Goal: Task Accomplishment & Management: Manage account settings

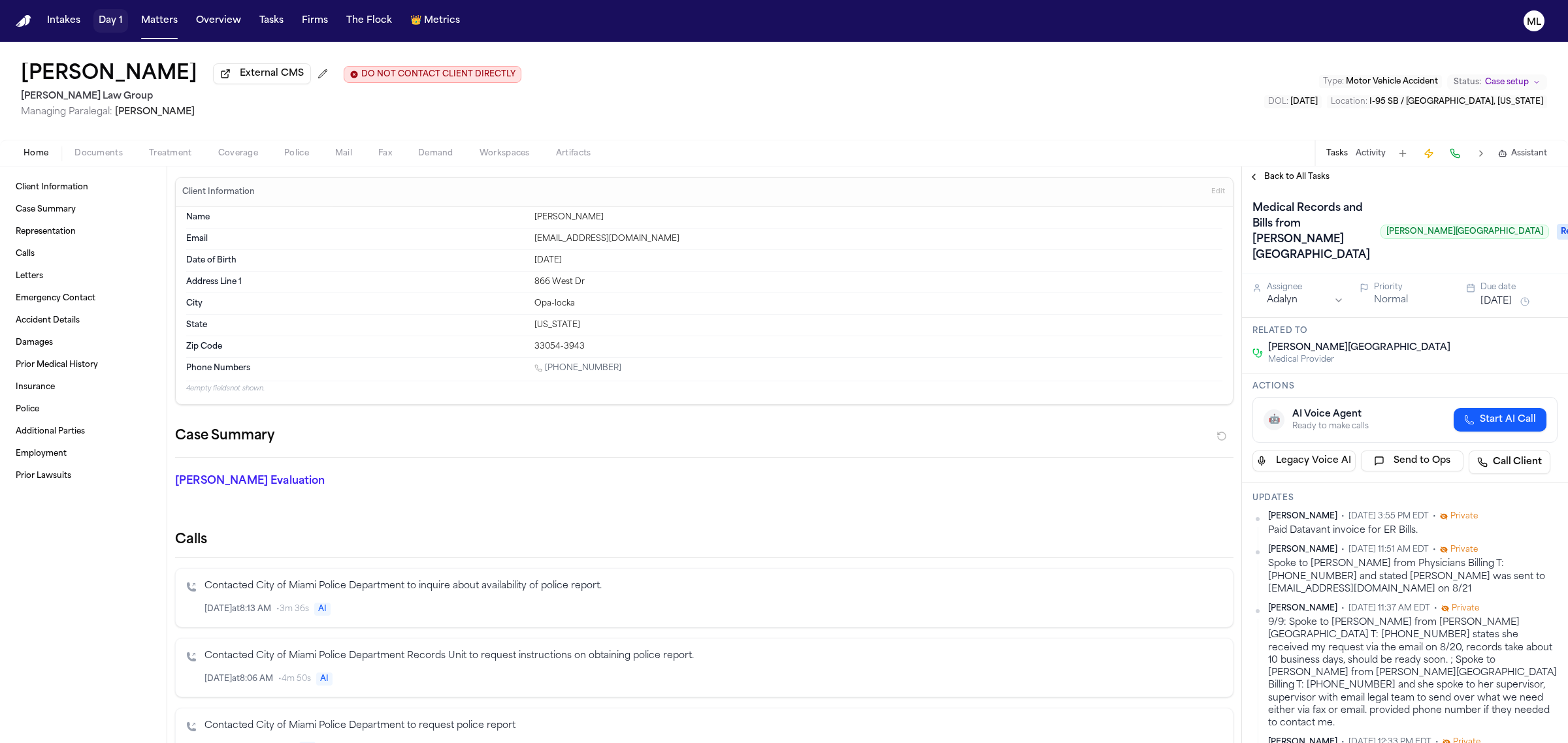
scroll to position [360, 0]
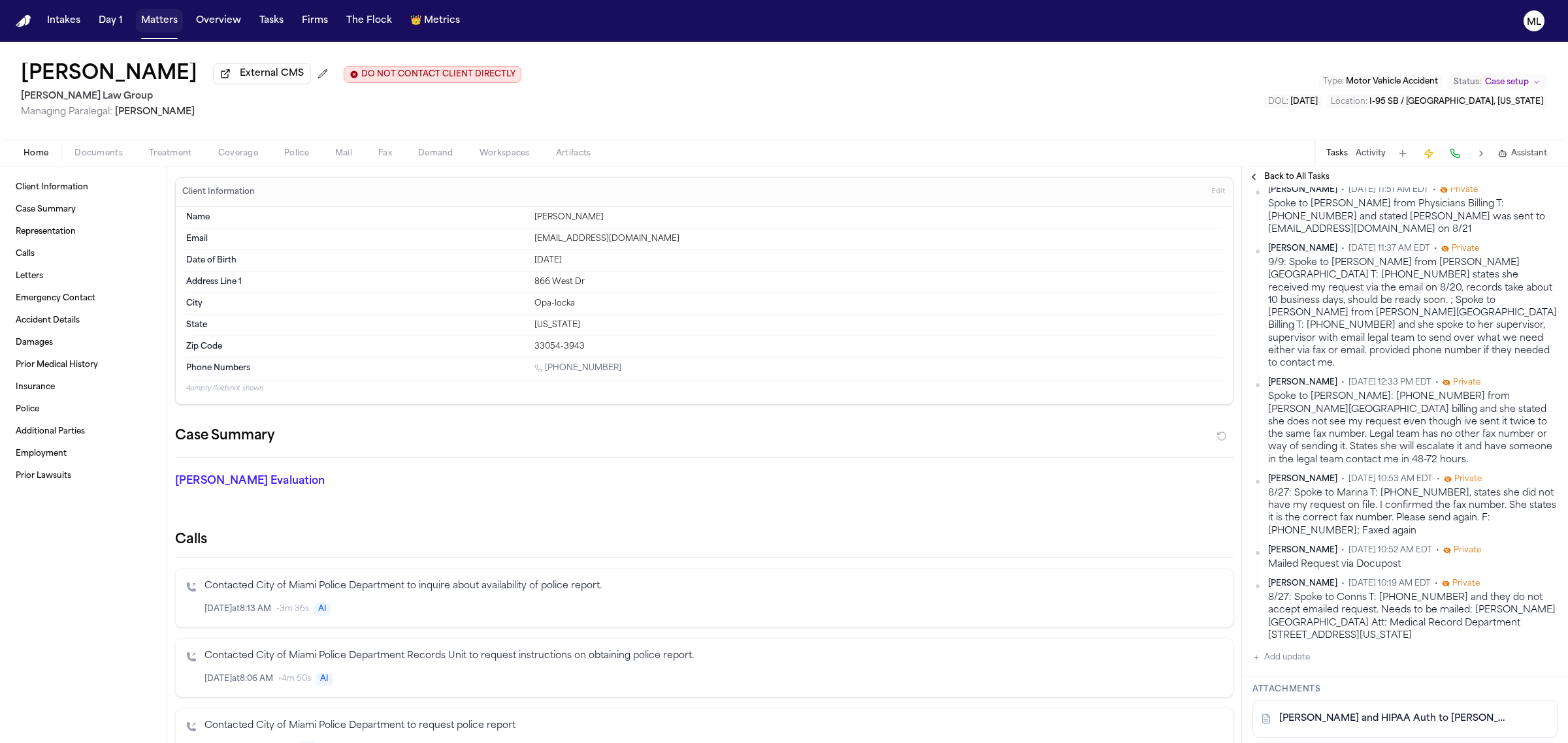
click at [150, 28] on button "Matters" at bounding box center [160, 21] width 47 height 23
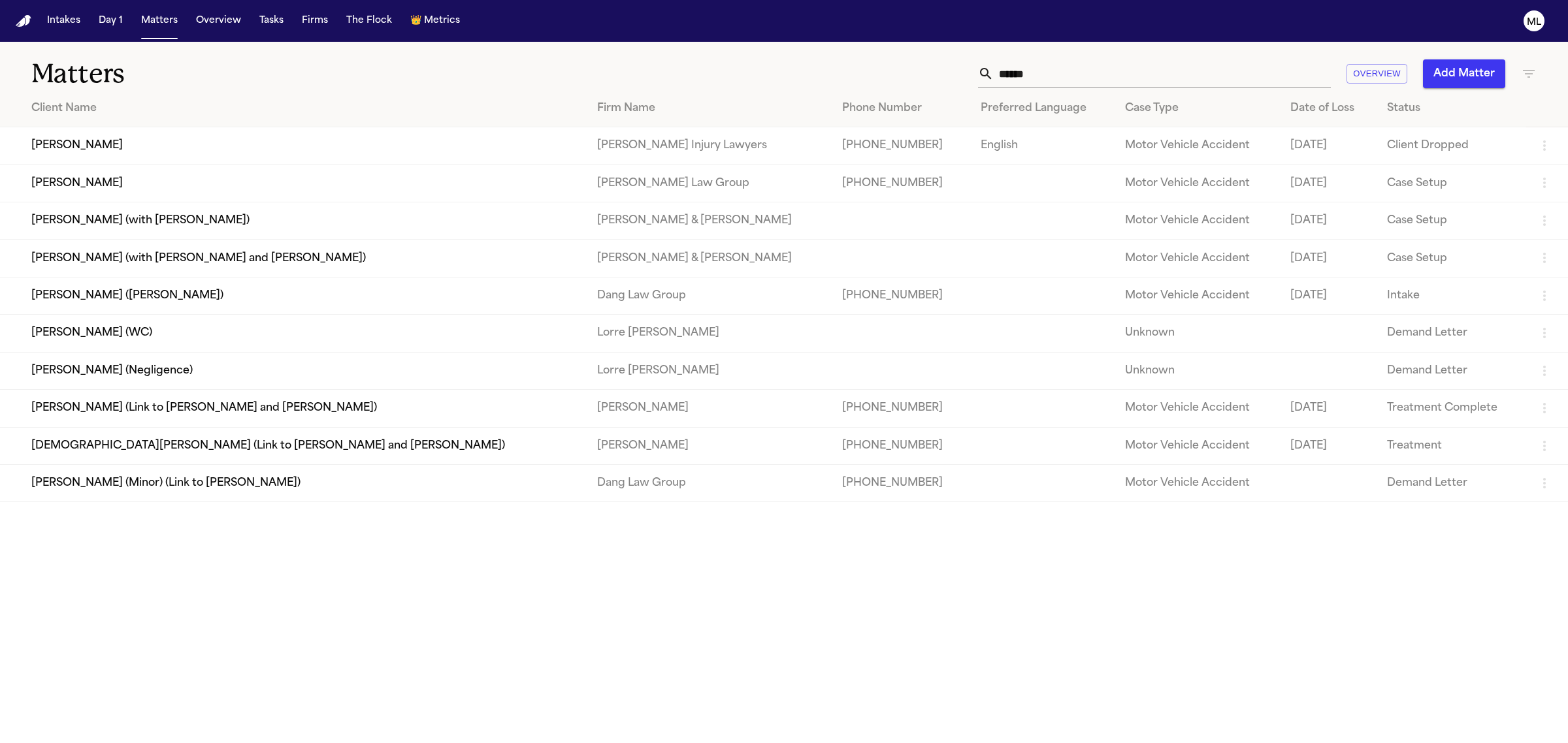
drag, startPoint x: 1083, startPoint y: 79, endPoint x: 955, endPoint y: 75, distance: 128.1
click at [955, 75] on div "****** Overview Add Matter" at bounding box center [1010, 73] width 1054 height 28
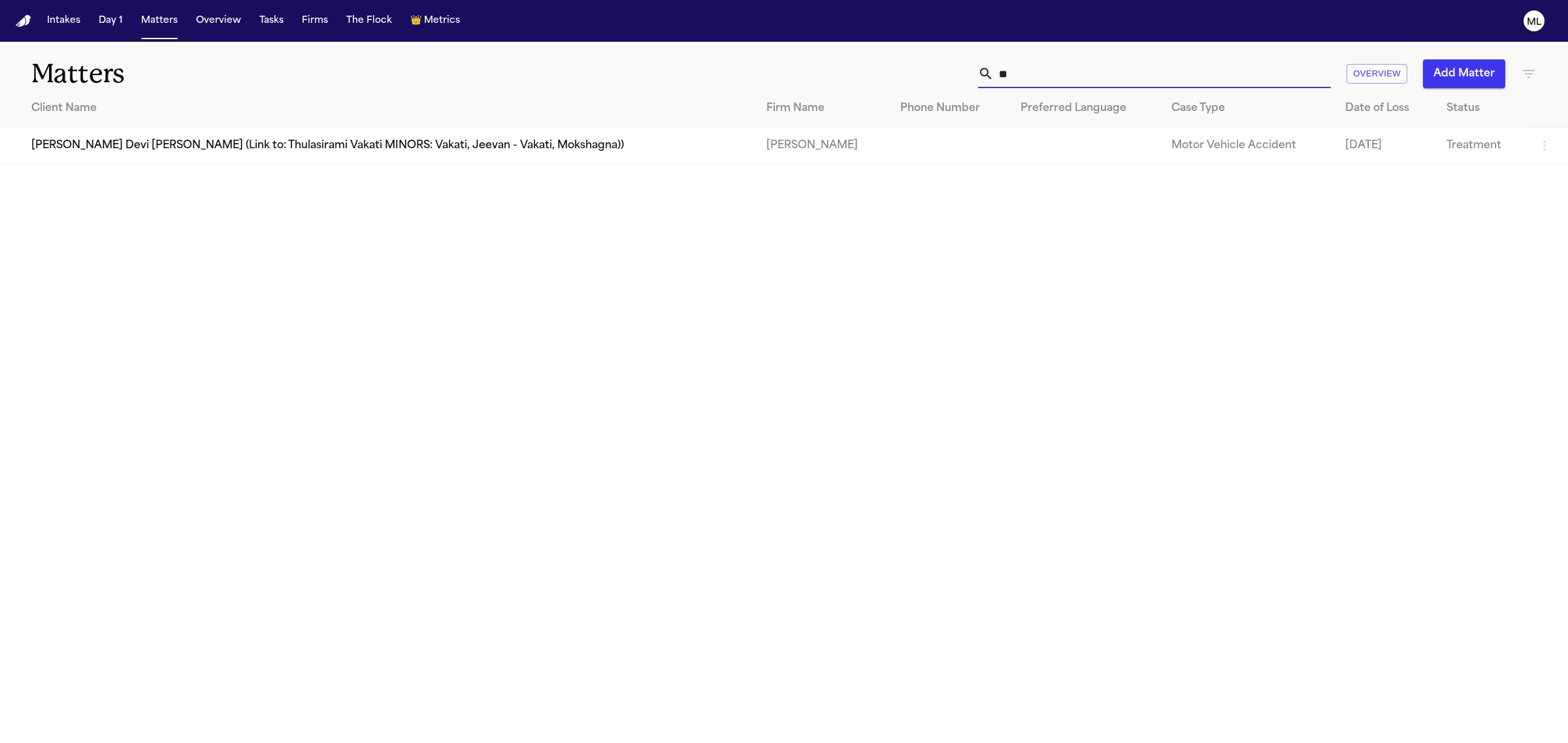
type input "*"
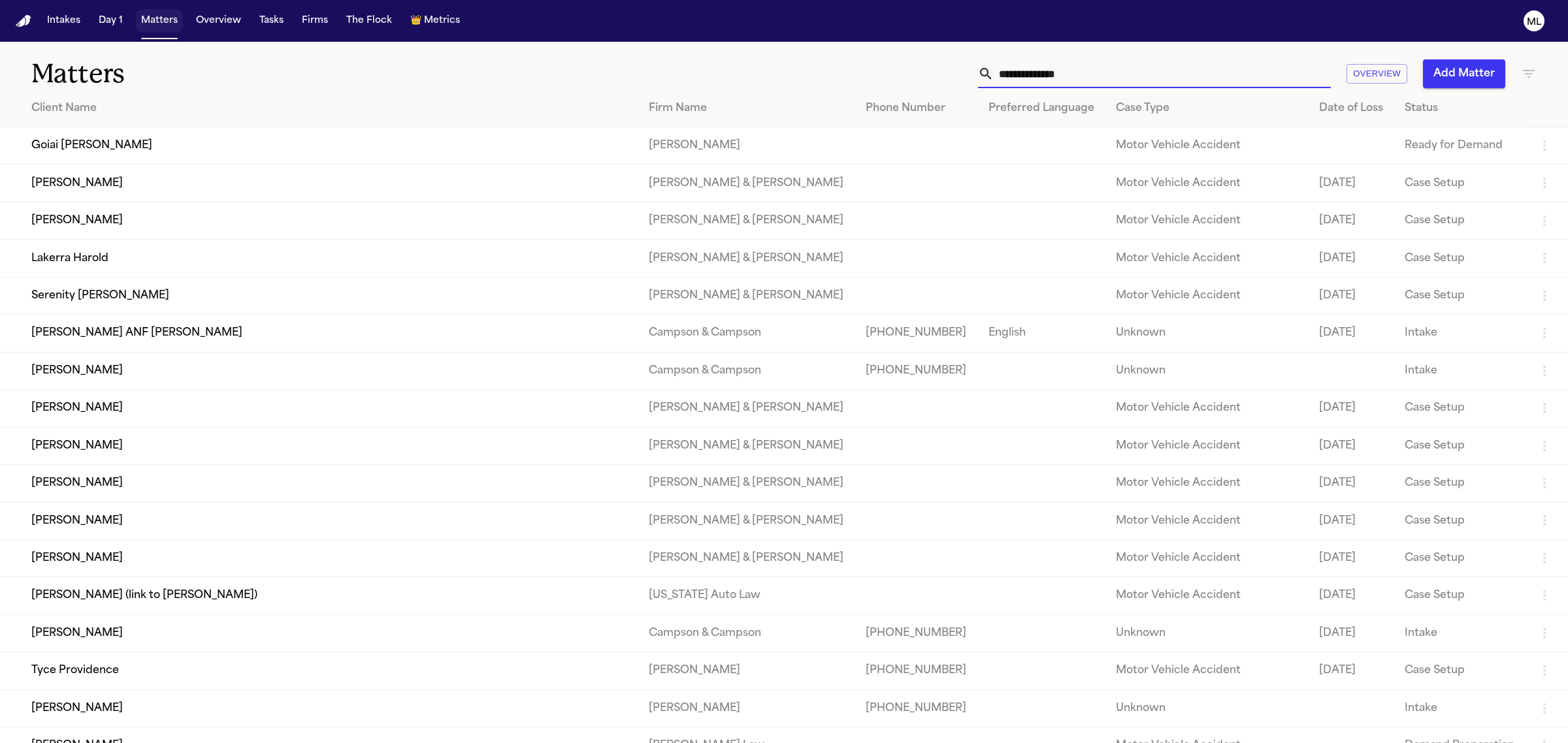
drag, startPoint x: 160, startPoint y: 17, endPoint x: 170, endPoint y: 18, distance: 10.0
click at [160, 17] on button "Matters" at bounding box center [160, 21] width 47 height 23
click at [1073, 73] on input "text" at bounding box center [1163, 73] width 337 height 28
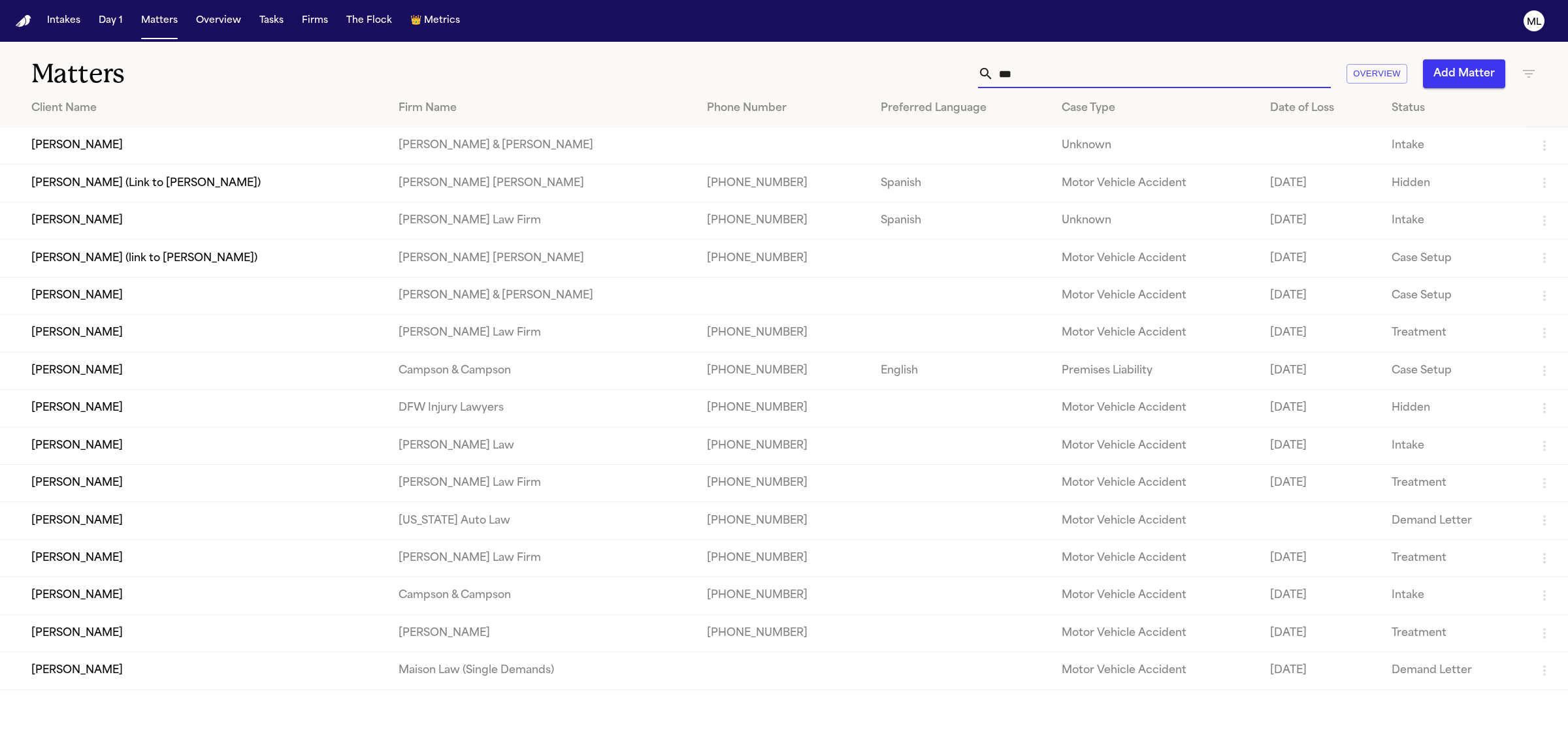
type input "***"
click at [282, 177] on td "[PERSON_NAME] (Link to [PERSON_NAME])" at bounding box center [194, 183] width 388 height 37
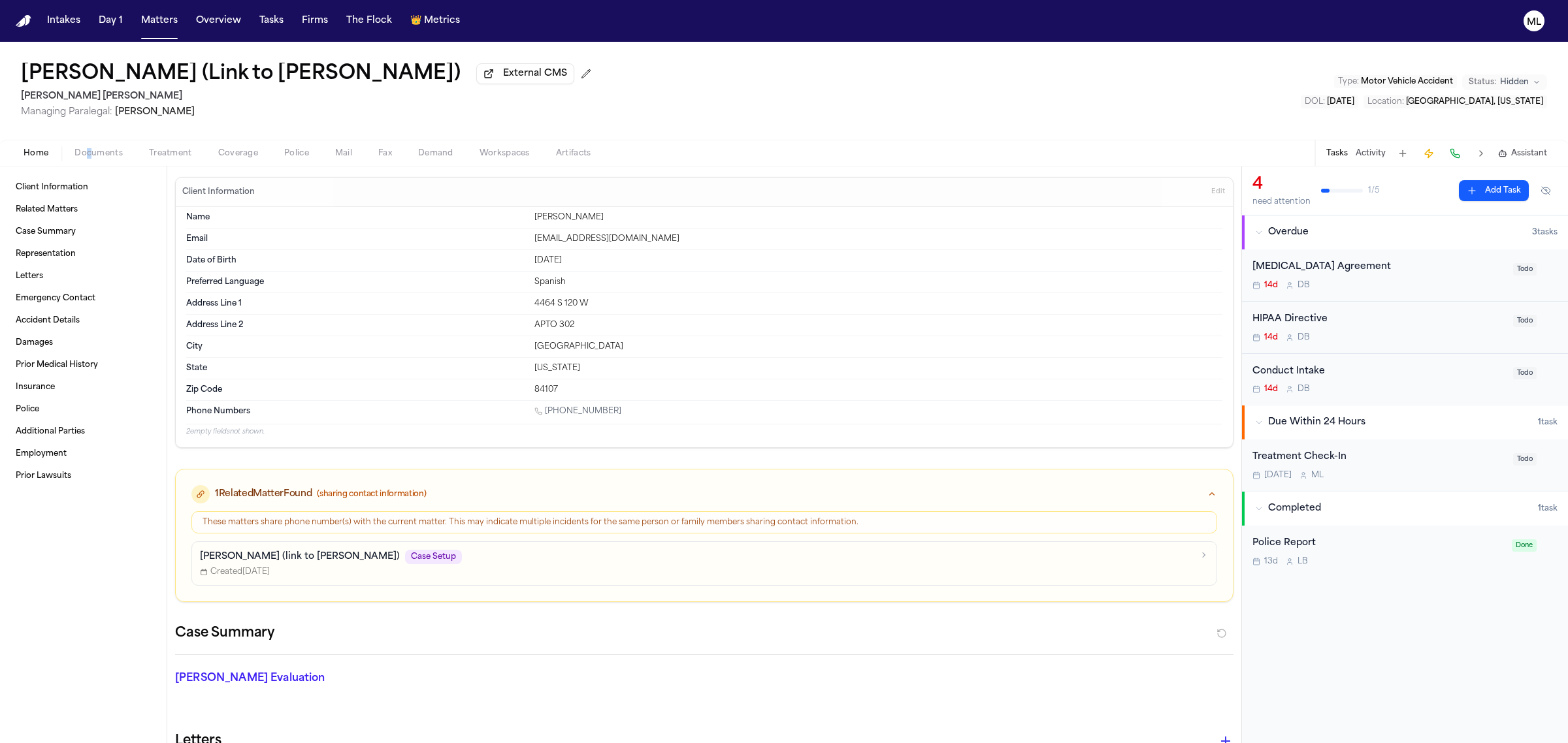
drag, startPoint x: 88, startPoint y: 162, endPoint x: 102, endPoint y: 158, distance: 14.6
click at [89, 162] on div "Home Documents Treatment Coverage Police Mail Fax Demand Workspaces Artifacts T…" at bounding box center [784, 153] width 1568 height 26
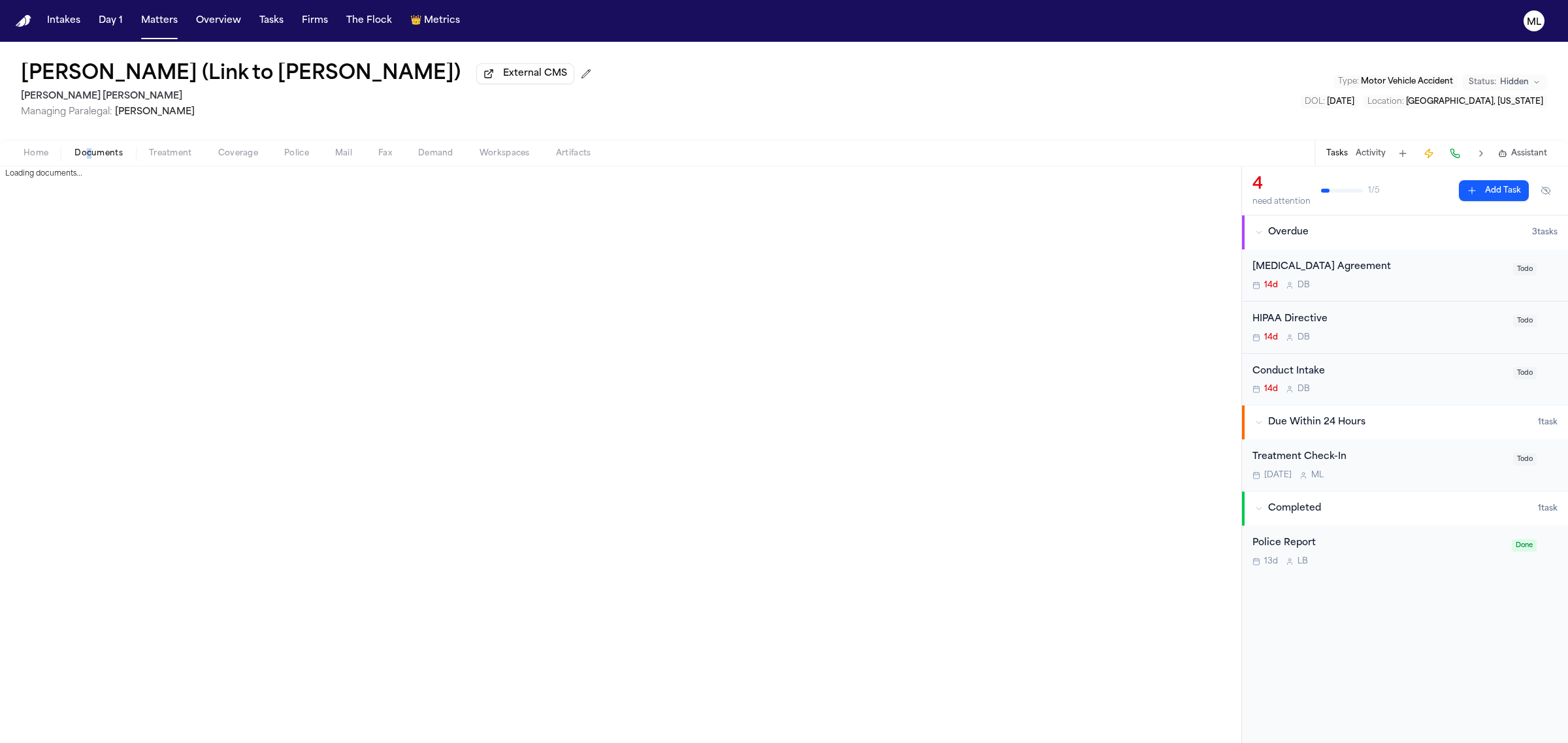
click at [106, 156] on span "Documents" at bounding box center [98, 153] width 48 height 11
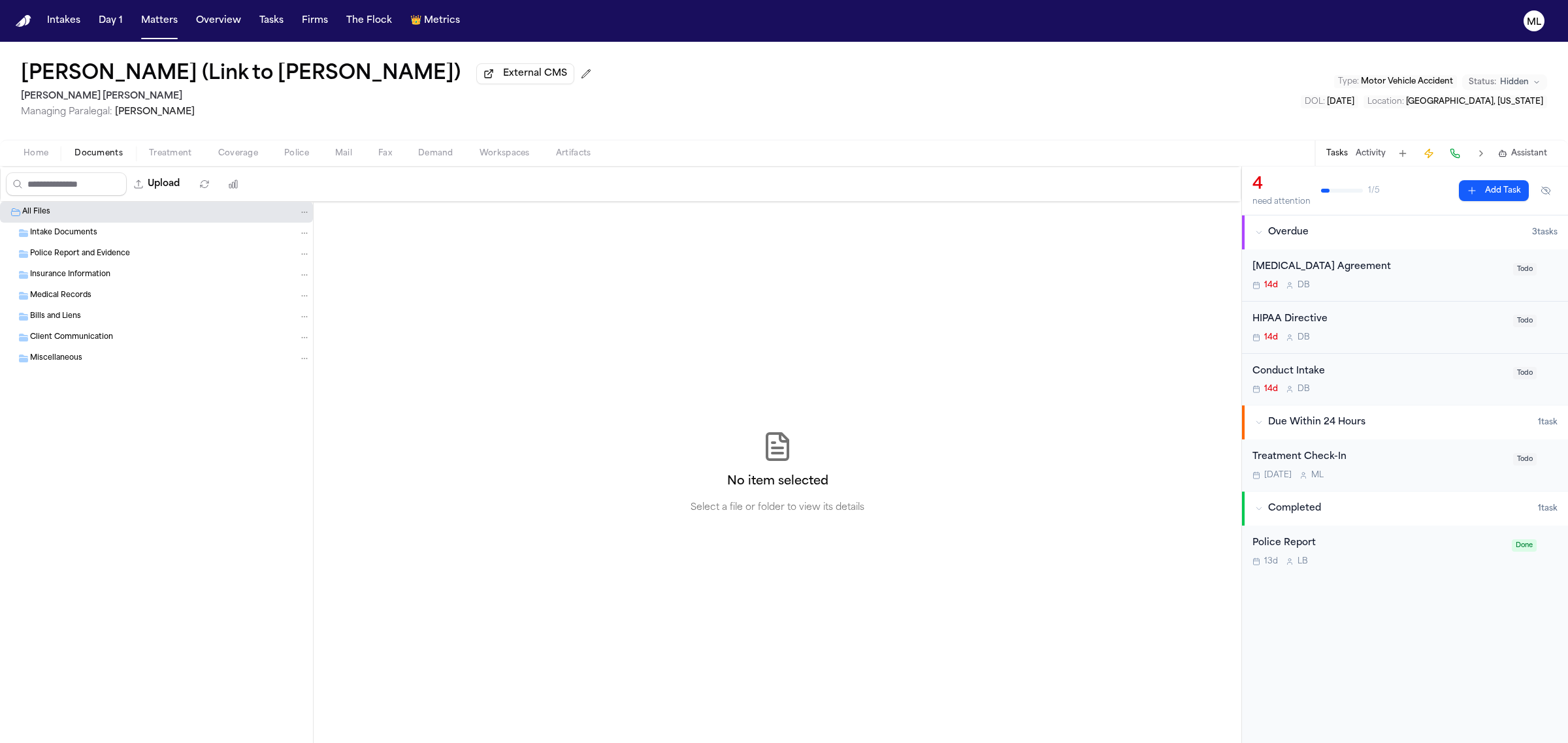
click at [98, 233] on div "Intake Documents" at bounding box center [170, 233] width 280 height 12
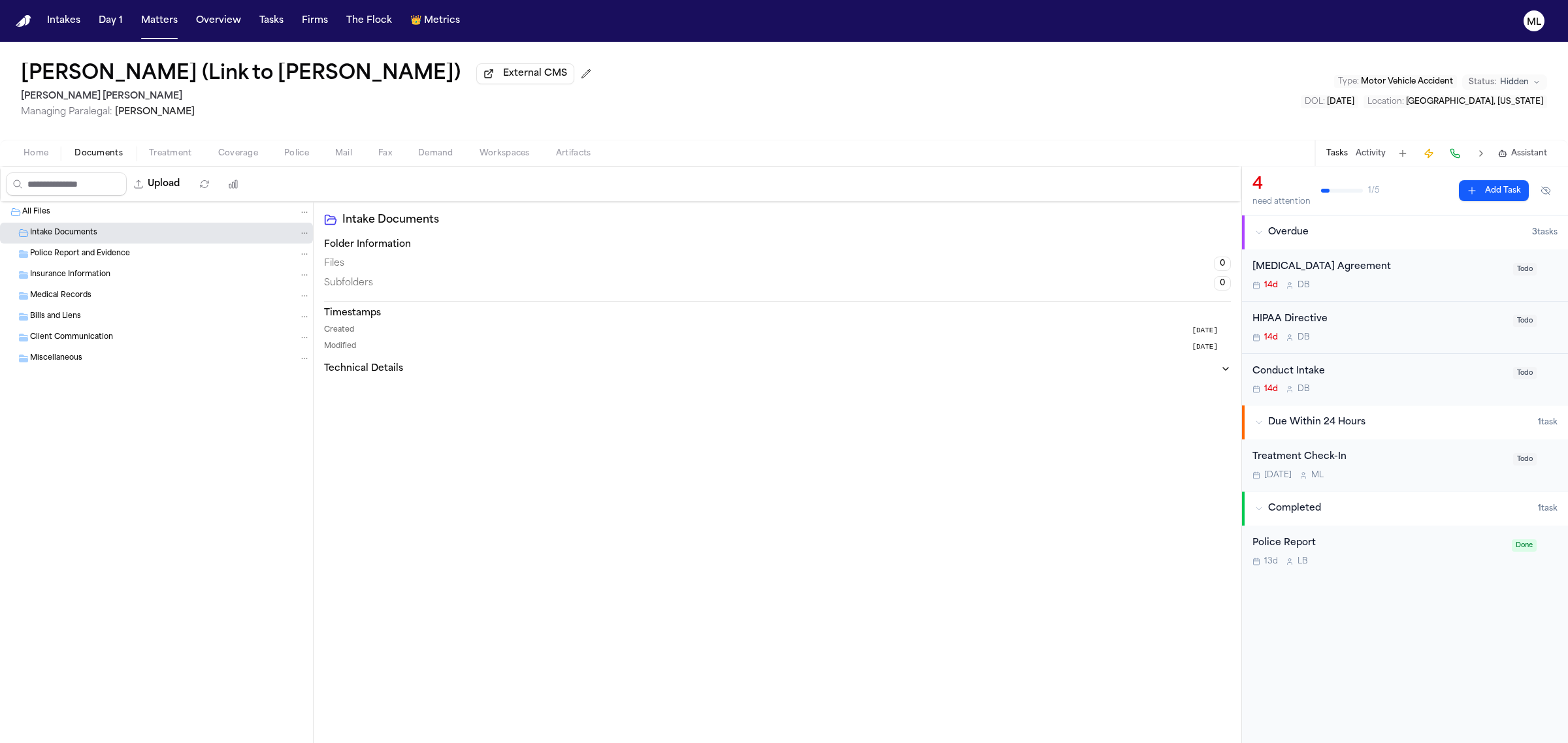
click at [36, 161] on span "button" at bounding box center [35, 160] width 40 height 1
